Goal: Find specific page/section: Find specific page/section

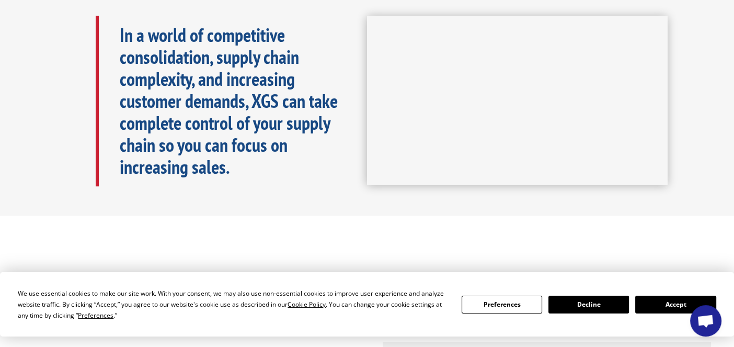
scroll to position [732, 0]
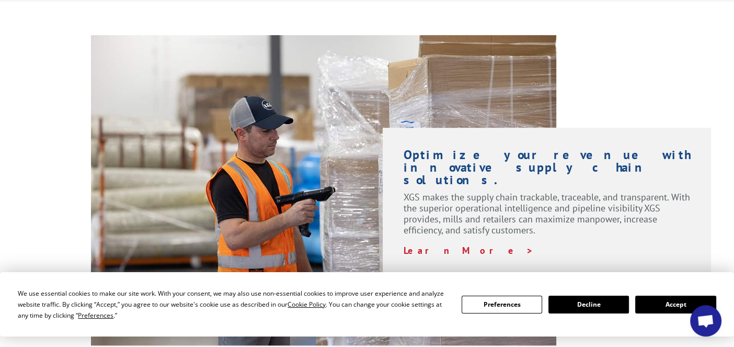
click at [542, 288] on button "Accept" at bounding box center [675, 304] width 81 height 18
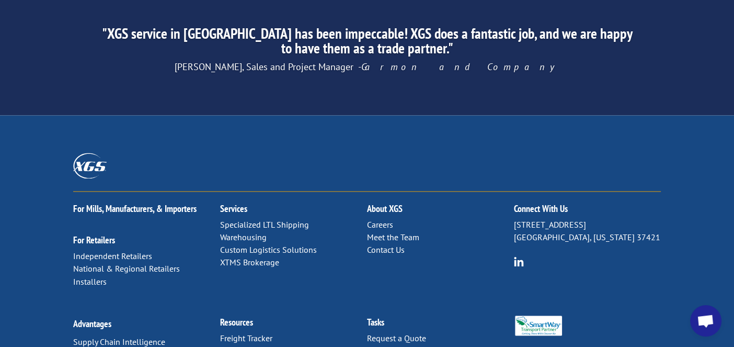
scroll to position [1718, 0]
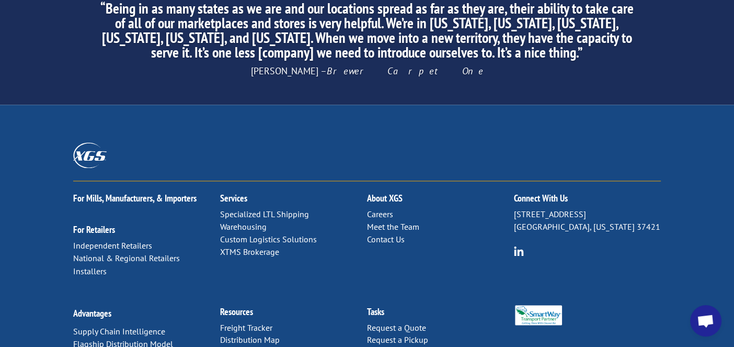
click at [245, 288] on link "Distribution Map" at bounding box center [250, 339] width 60 height 10
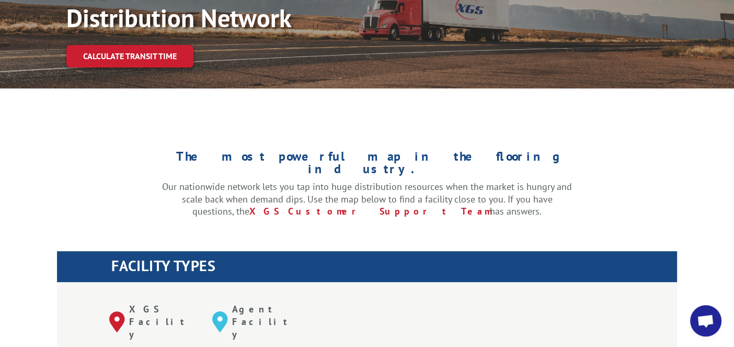
scroll to position [366, 0]
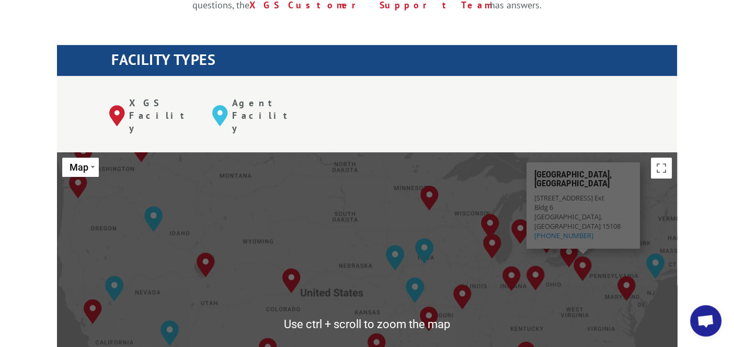
click at [561, 215] on div "[GEOGRAPHIC_DATA], [GEOGRAPHIC_DATA] [GEOGRAPHIC_DATA], [GEOGRAPHIC_DATA] [GEOG…" at bounding box center [367, 324] width 620 height 344
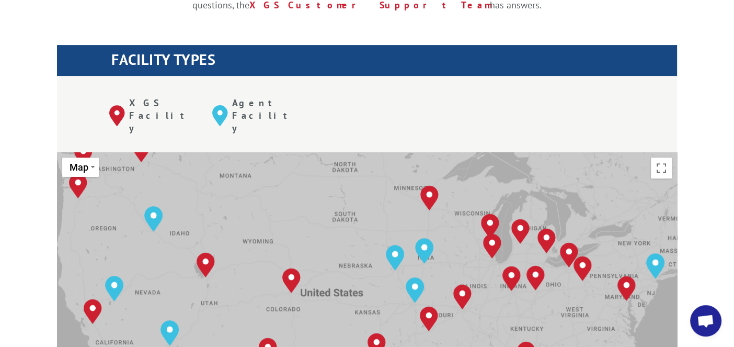
click at [554, 231] on div "[GEOGRAPHIC_DATA], [GEOGRAPHIC_DATA] [GEOGRAPHIC_DATA], [GEOGRAPHIC_DATA] [GEOG…" at bounding box center [367, 324] width 620 height 344
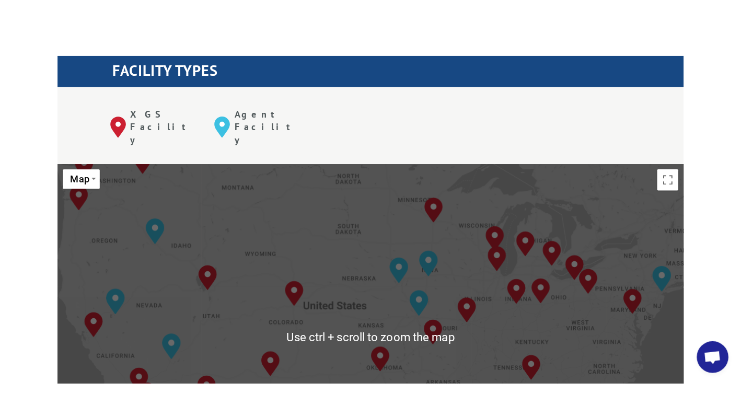
scroll to position [418, 0]
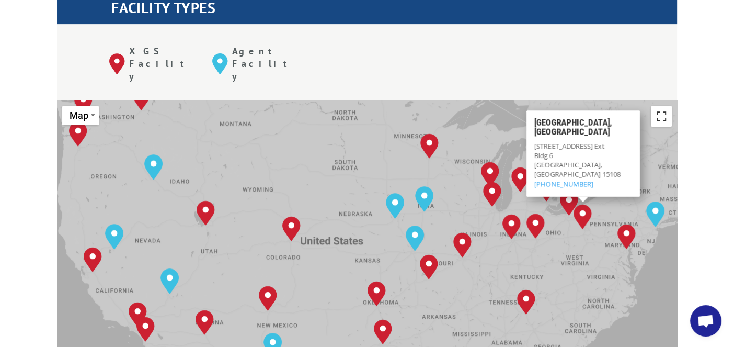
click at [655, 106] on button "Toggle fullscreen view" at bounding box center [661, 116] width 21 height 21
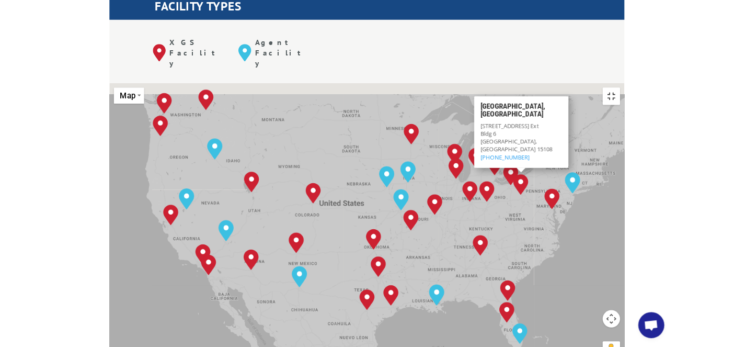
scroll to position [123, 0]
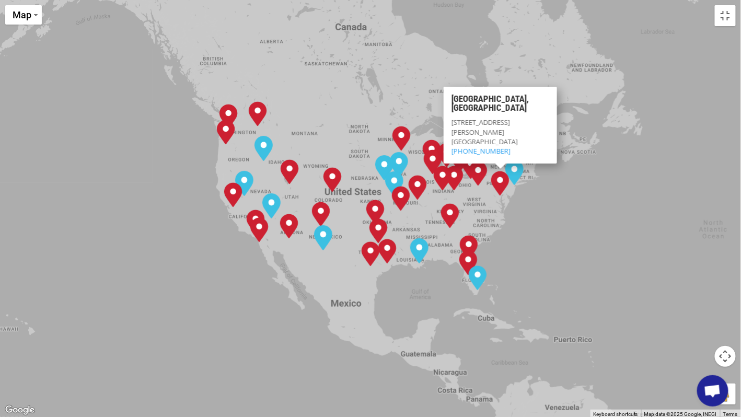
click at [466, 184] on div "[GEOGRAPHIC_DATA], [GEOGRAPHIC_DATA] [GEOGRAPHIC_DATA], [GEOGRAPHIC_DATA] [GEOG…" at bounding box center [370, 208] width 741 height 417
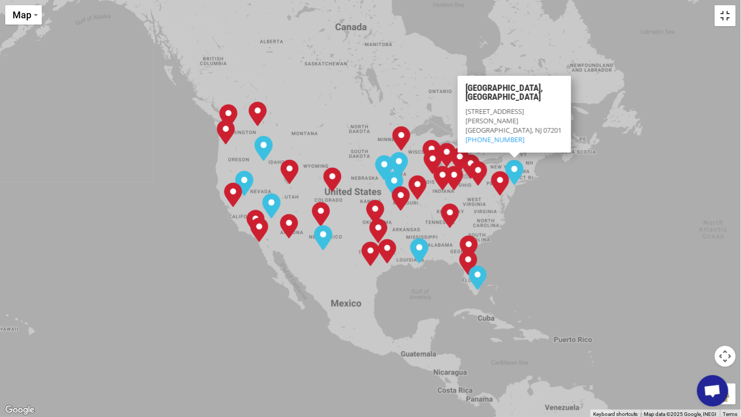
click at [725, 14] on button "Toggle fullscreen view" at bounding box center [725, 15] width 21 height 21
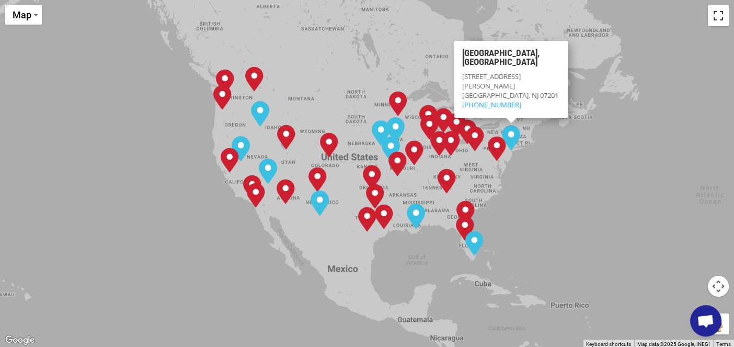
scroll to position [223, 0]
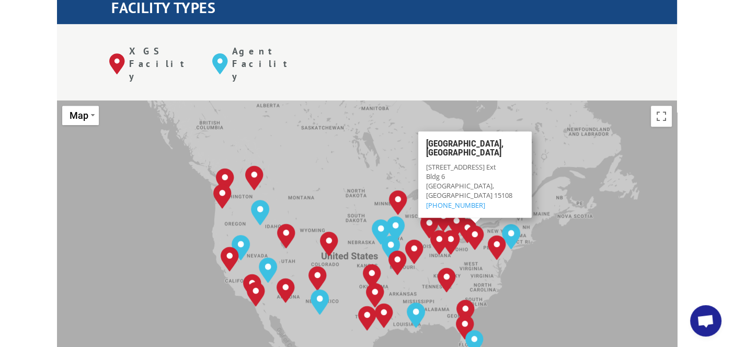
click at [471, 225] on img "Pittsburgh, PA" at bounding box center [475, 237] width 18 height 25
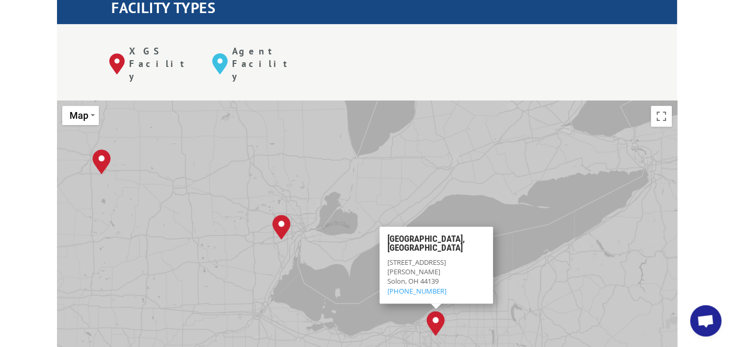
click at [471, 184] on div "[GEOGRAPHIC_DATA], [GEOGRAPHIC_DATA] [GEOGRAPHIC_DATA], [GEOGRAPHIC_DATA] [GEOG…" at bounding box center [367, 272] width 620 height 344
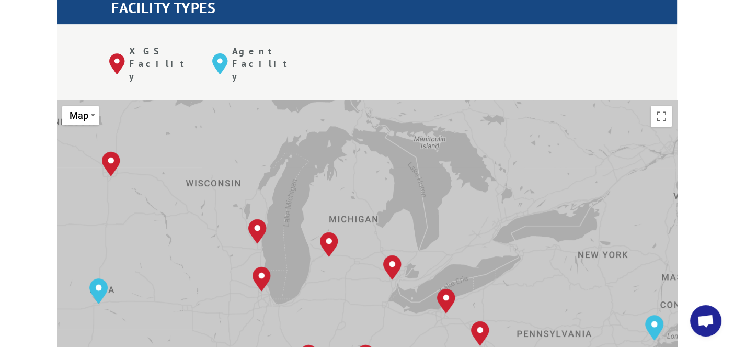
click at [456, 233] on div "[GEOGRAPHIC_DATA], [GEOGRAPHIC_DATA] [GEOGRAPHIC_DATA], [GEOGRAPHIC_DATA] [GEOG…" at bounding box center [367, 272] width 620 height 344
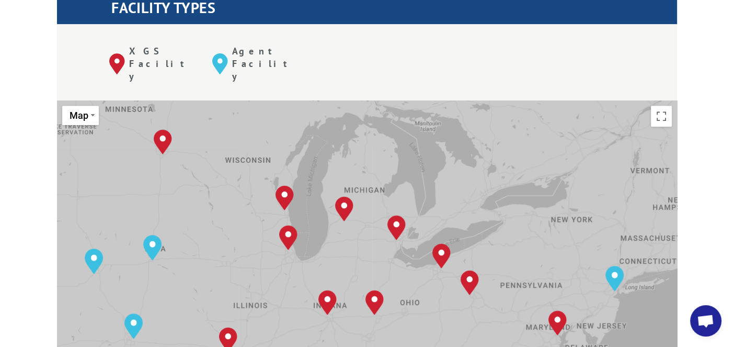
drag, startPoint x: 423, startPoint y: 270, endPoint x: 416, endPoint y: 227, distance: 44.0
click at [416, 227] on div "[GEOGRAPHIC_DATA], [GEOGRAPHIC_DATA] [GEOGRAPHIC_DATA], [GEOGRAPHIC_DATA] [GEOG…" at bounding box center [367, 272] width 620 height 344
